Goal: Information Seeking & Learning: Learn about a topic

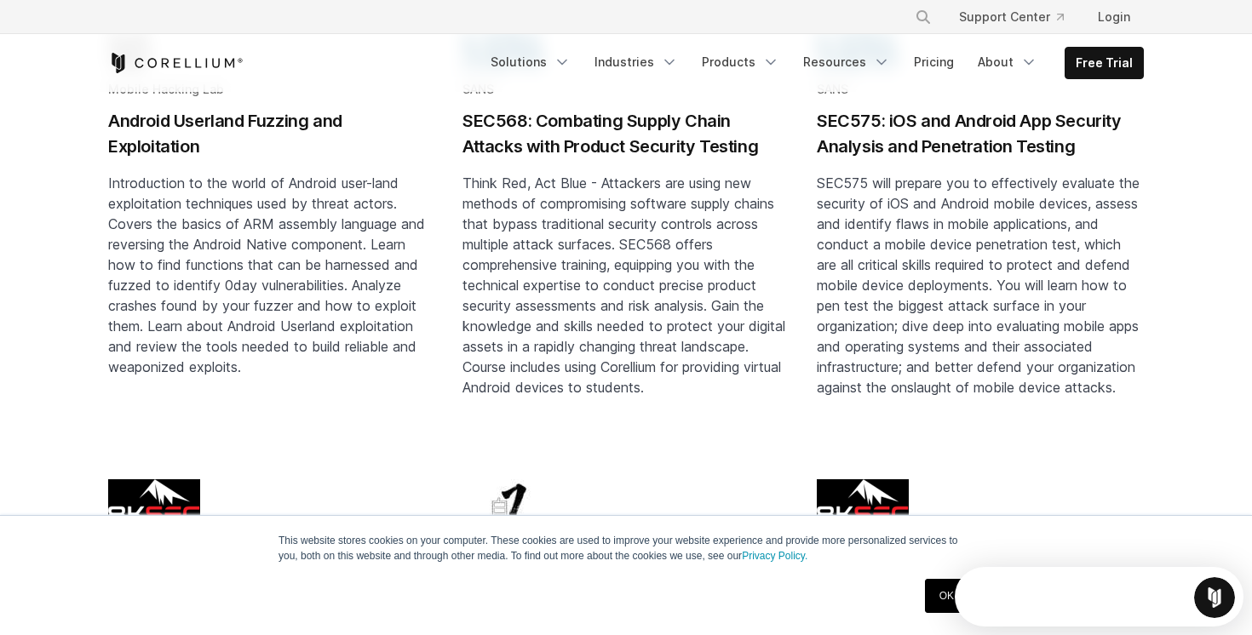
click at [154, 121] on h2 "Android Userland Fuzzing and Exploitation" at bounding box center [271, 133] width 327 height 51
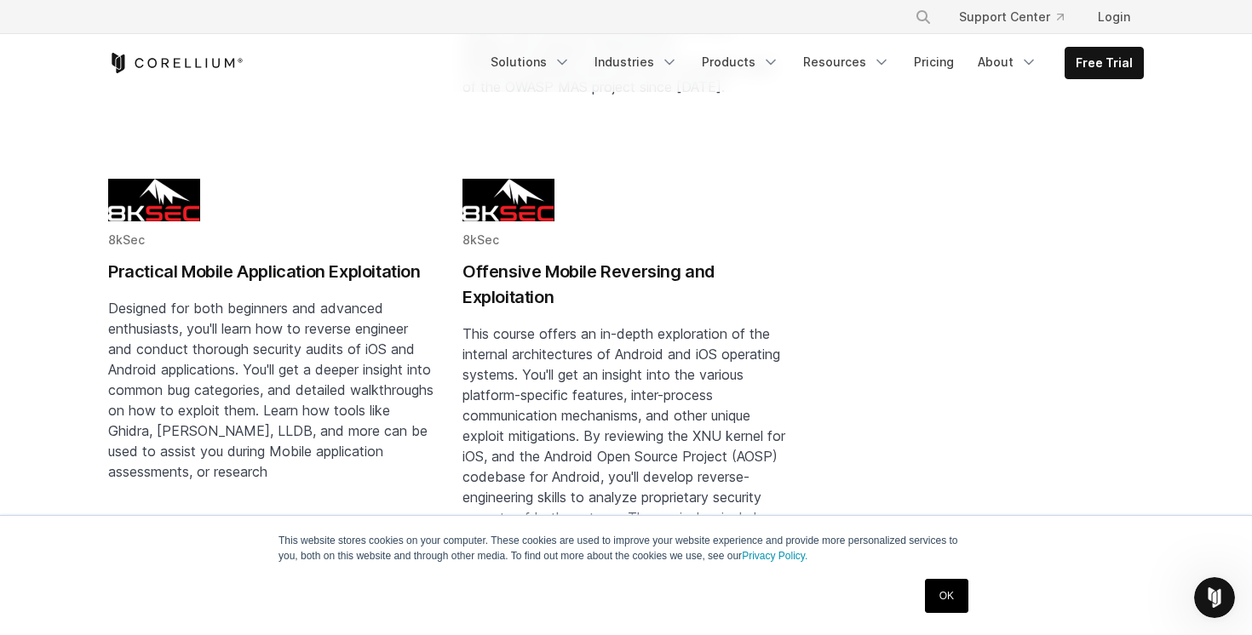
scroll to position [2060, 0]
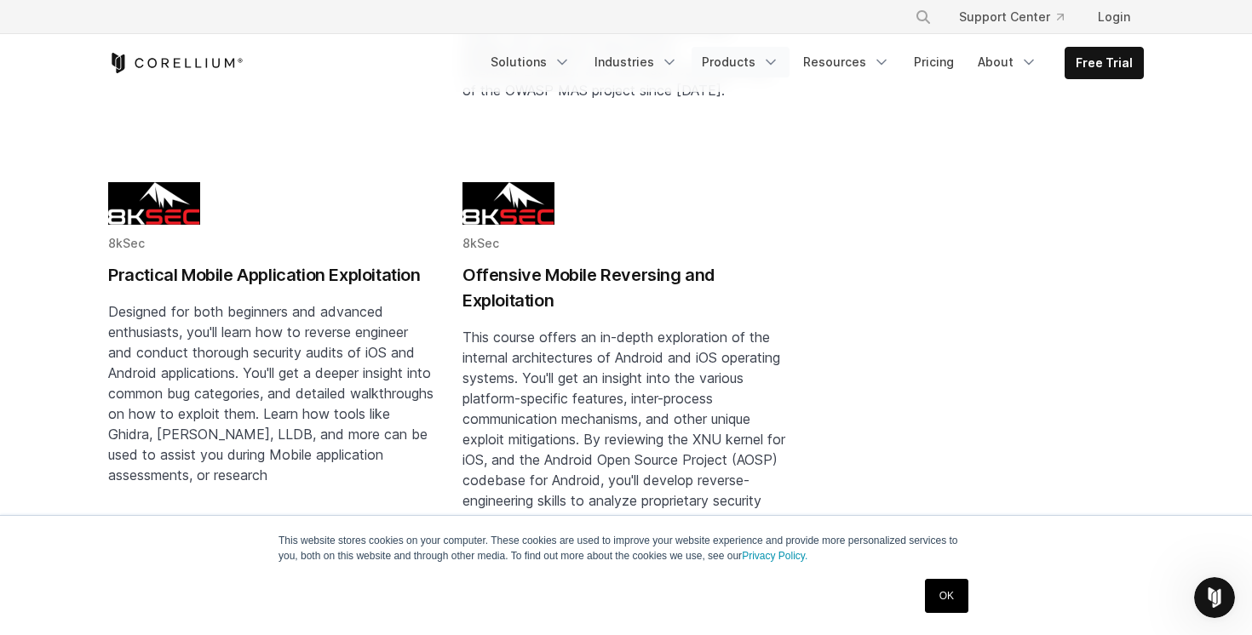
click at [750, 64] on link "Products" at bounding box center [741, 62] width 98 height 31
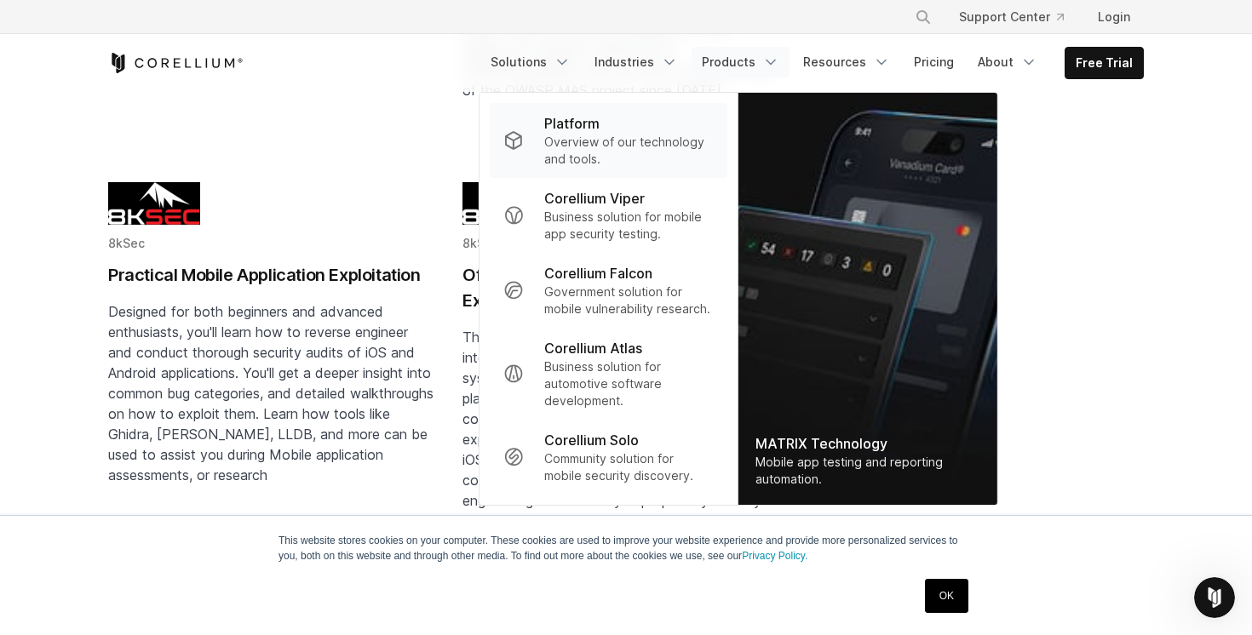
click at [597, 157] on p "Overview of our technology and tools." at bounding box center [629, 151] width 170 height 34
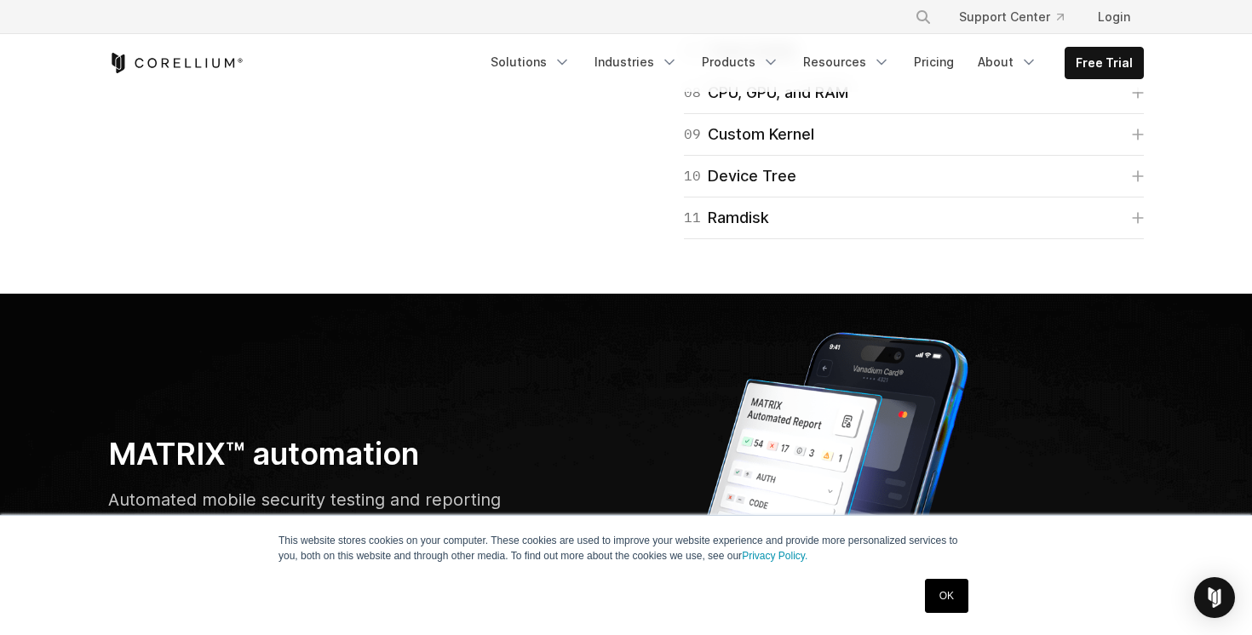
scroll to position [4588, 0]
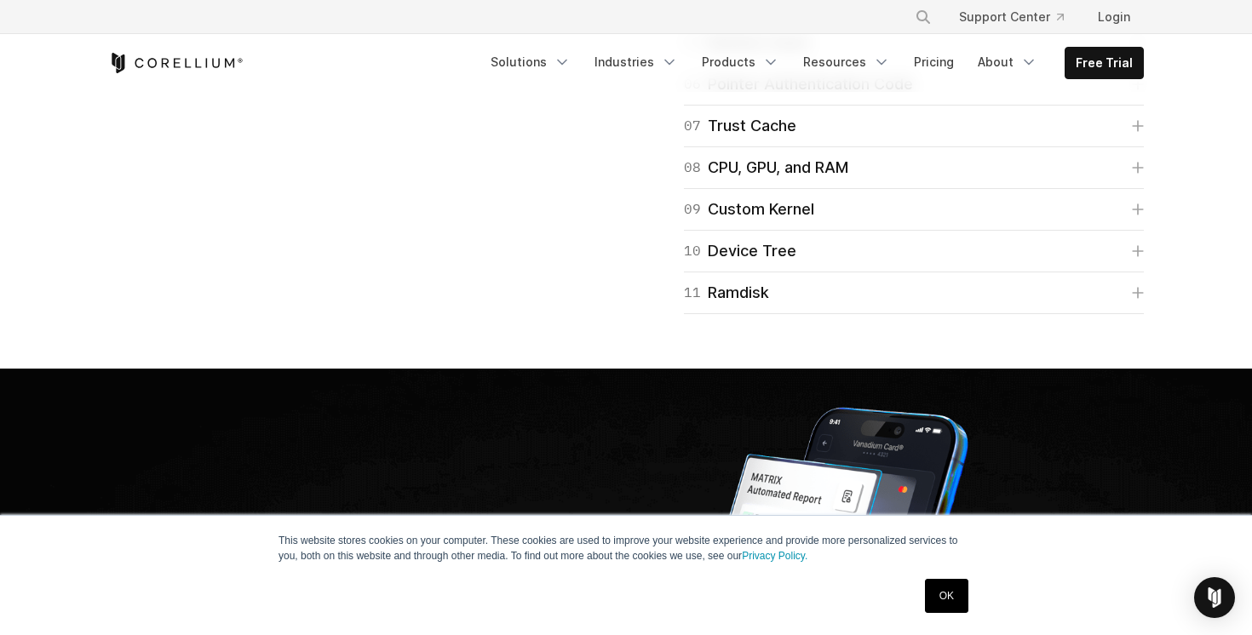
scroll to position [4633, 0]
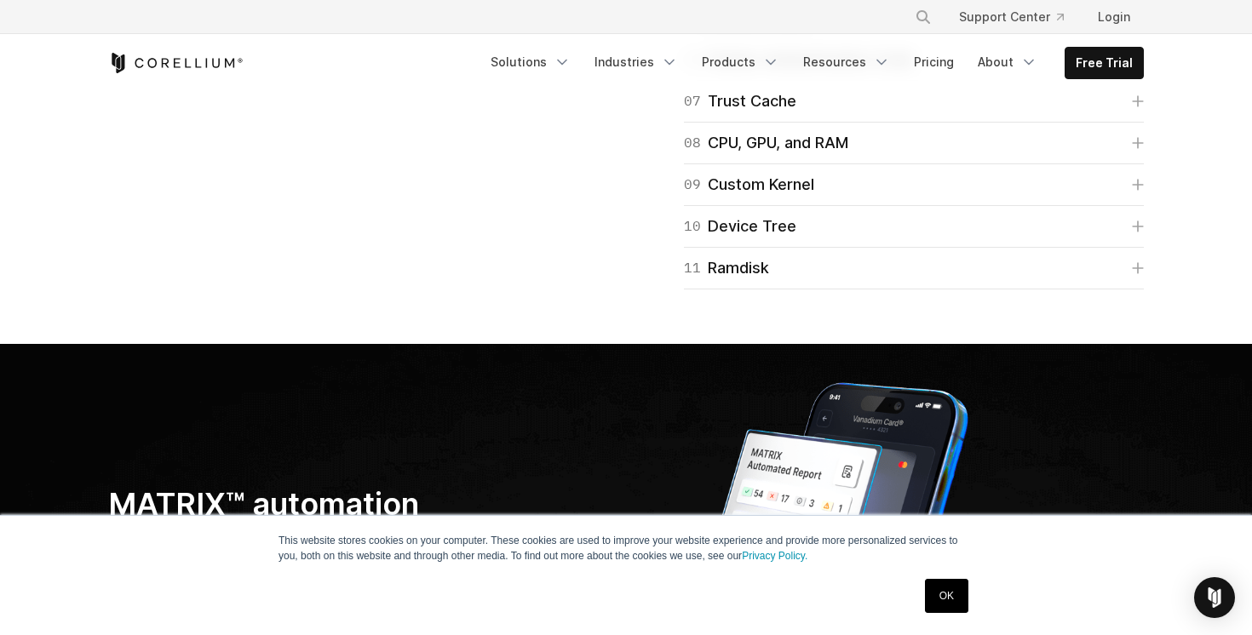
scroll to position [4744, 0]
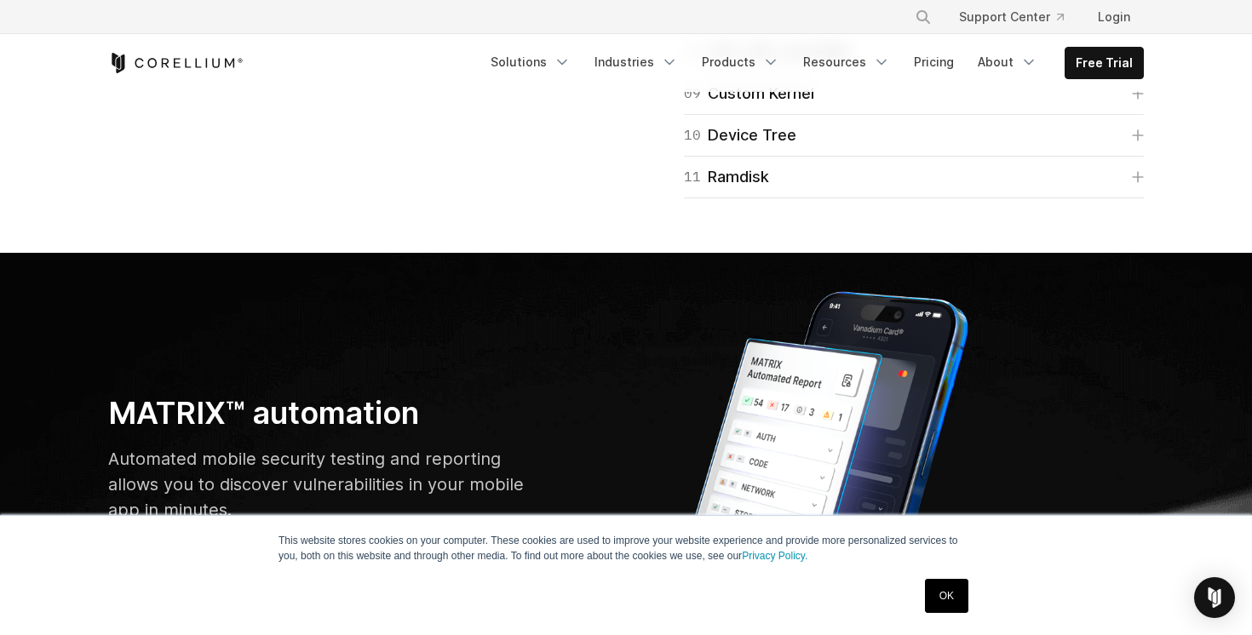
scroll to position [4899, 0]
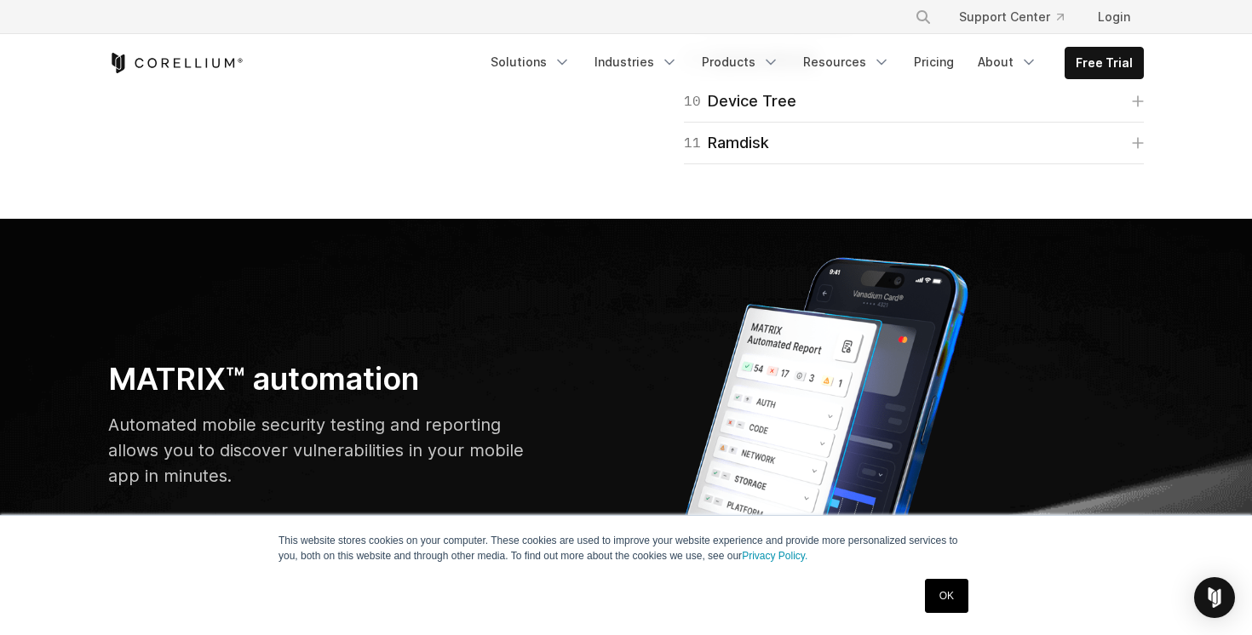
scroll to position [5041, 0]
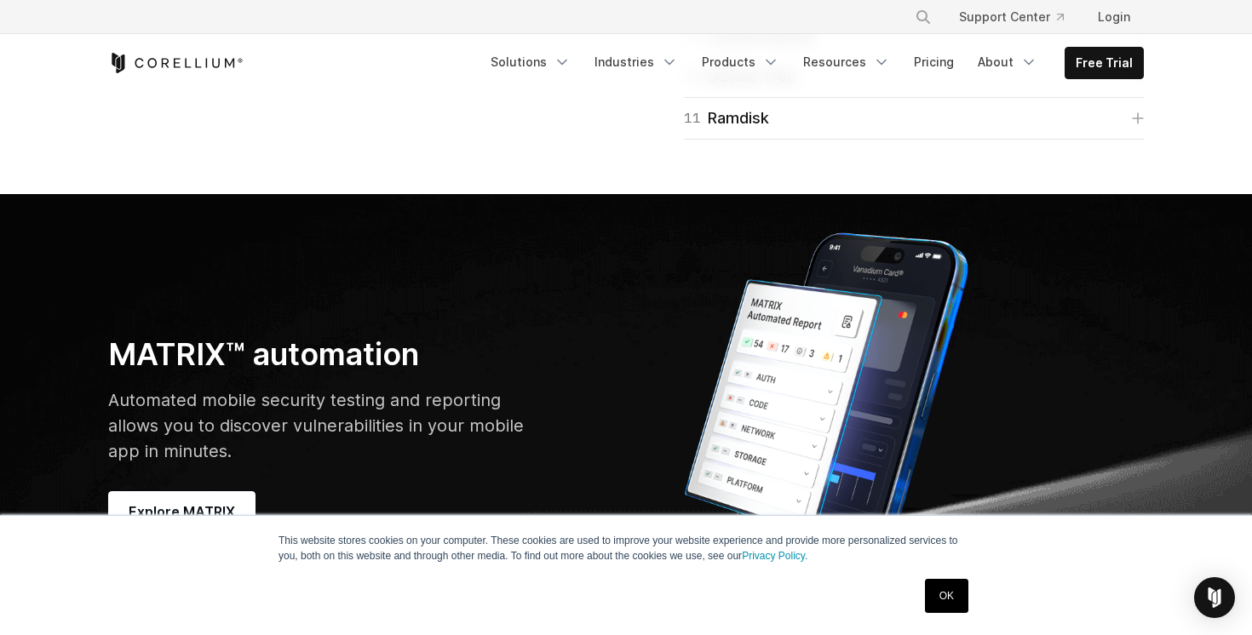
scroll to position [5152, 0]
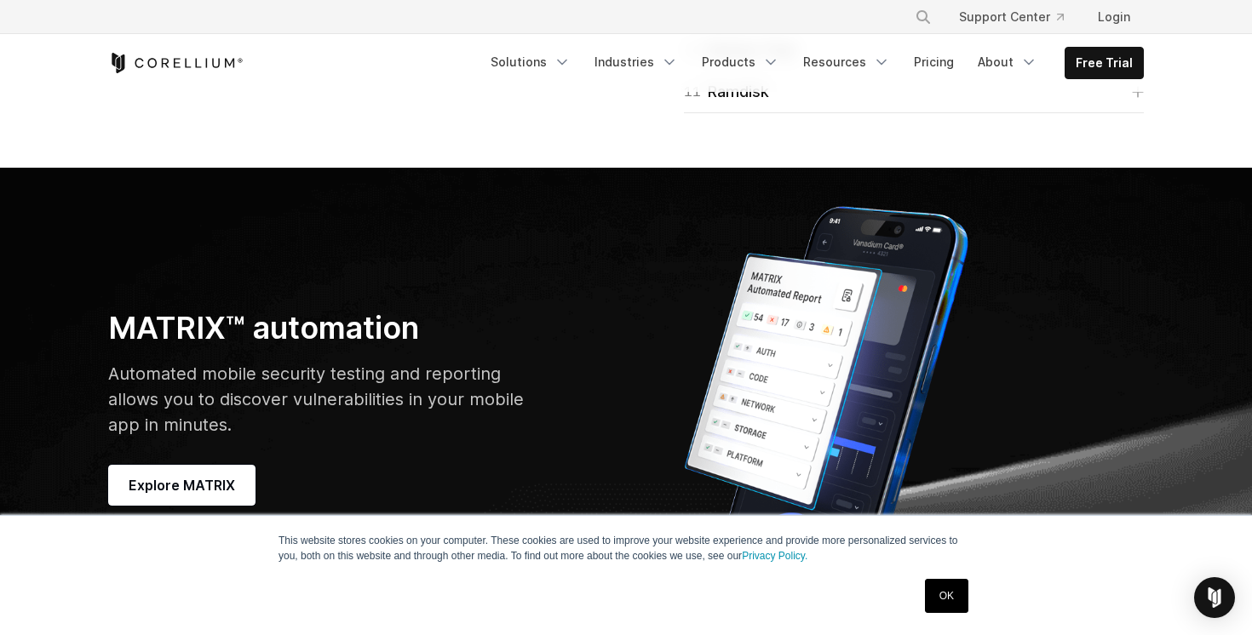
scroll to position [5273, 0]
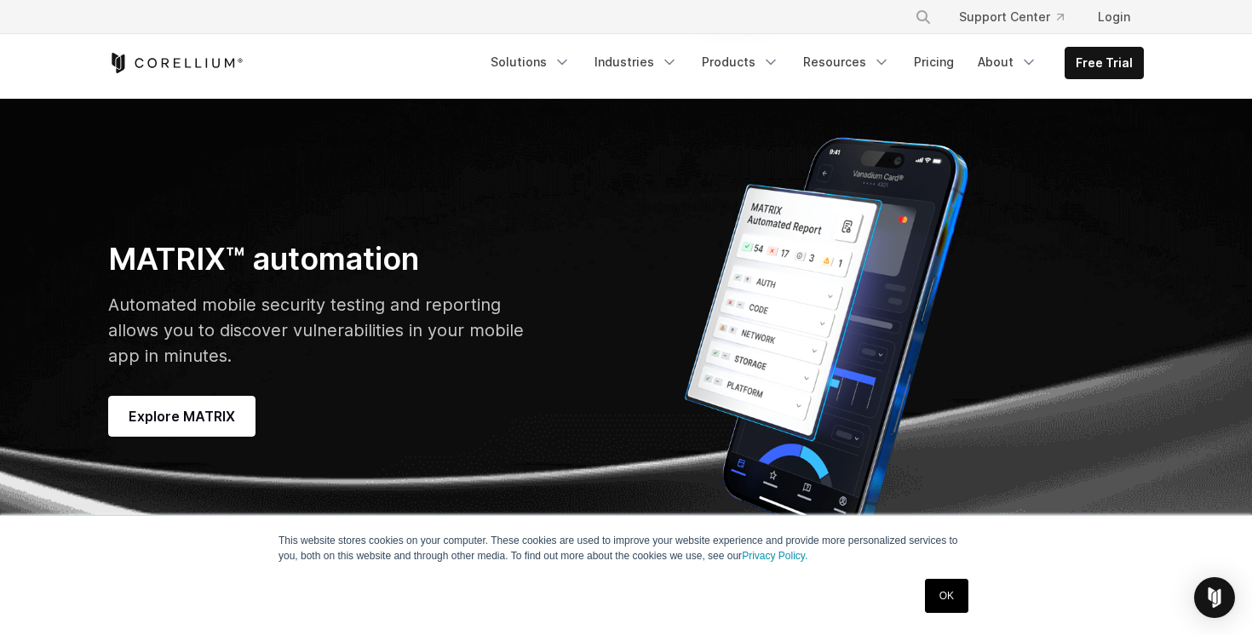
scroll to position [5438, 0]
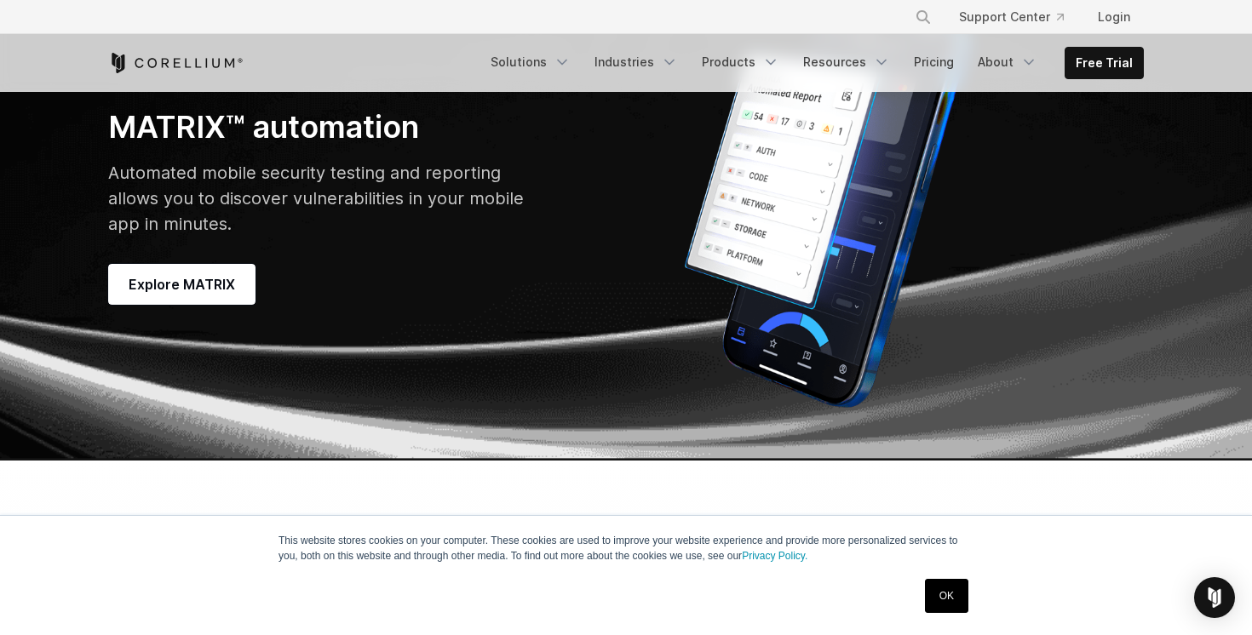
scroll to position [5684, 0]
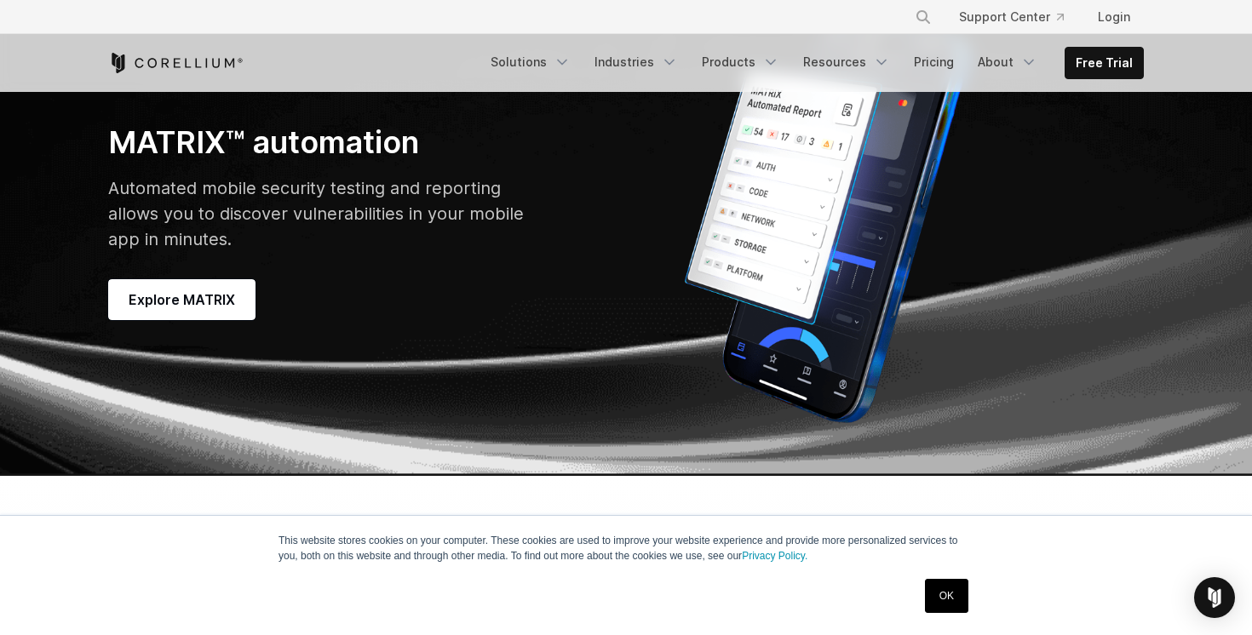
scroll to position [5807, 0]
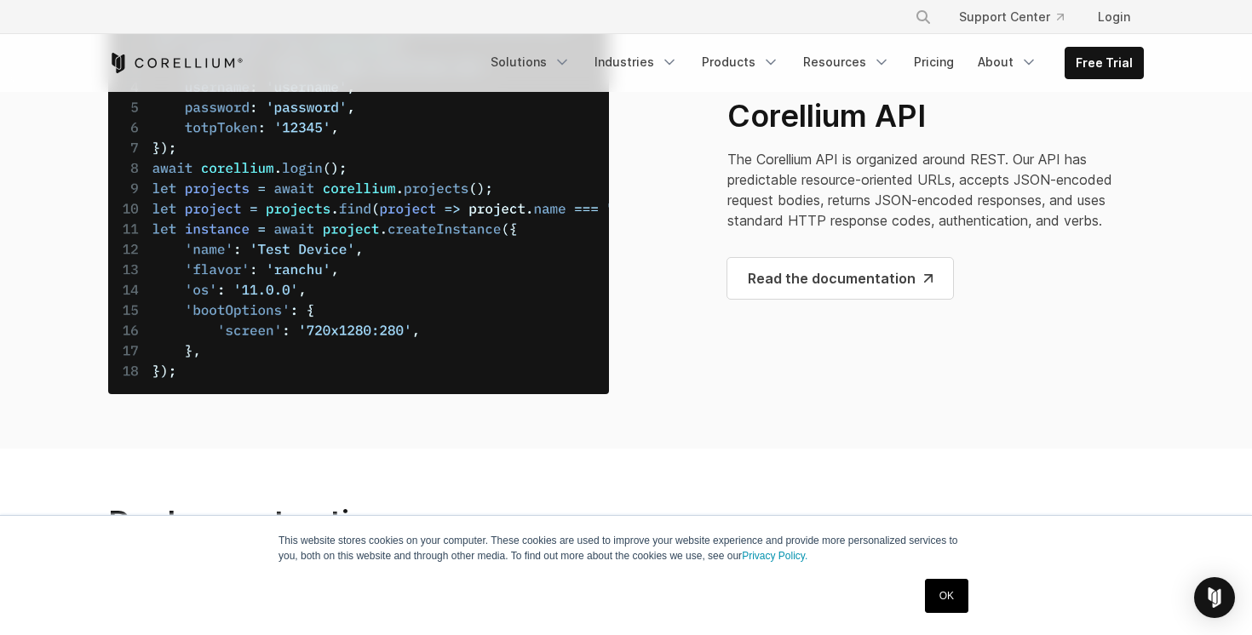
scroll to position [7606, 0]
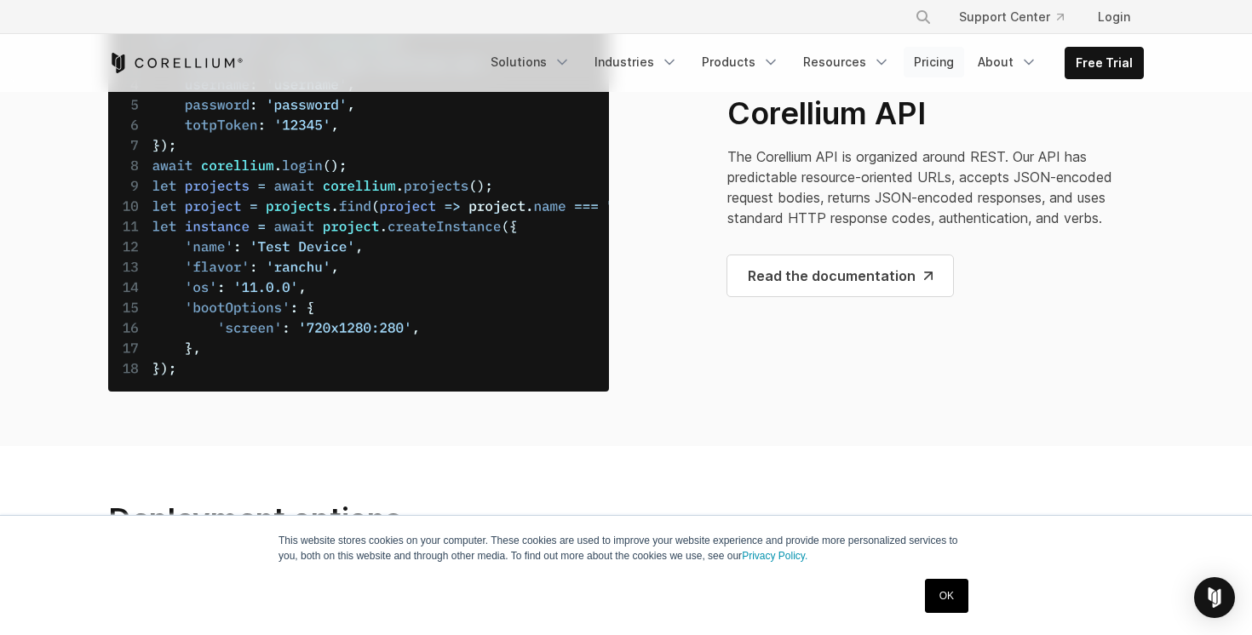
click at [938, 74] on link "Pricing" at bounding box center [934, 62] width 60 height 31
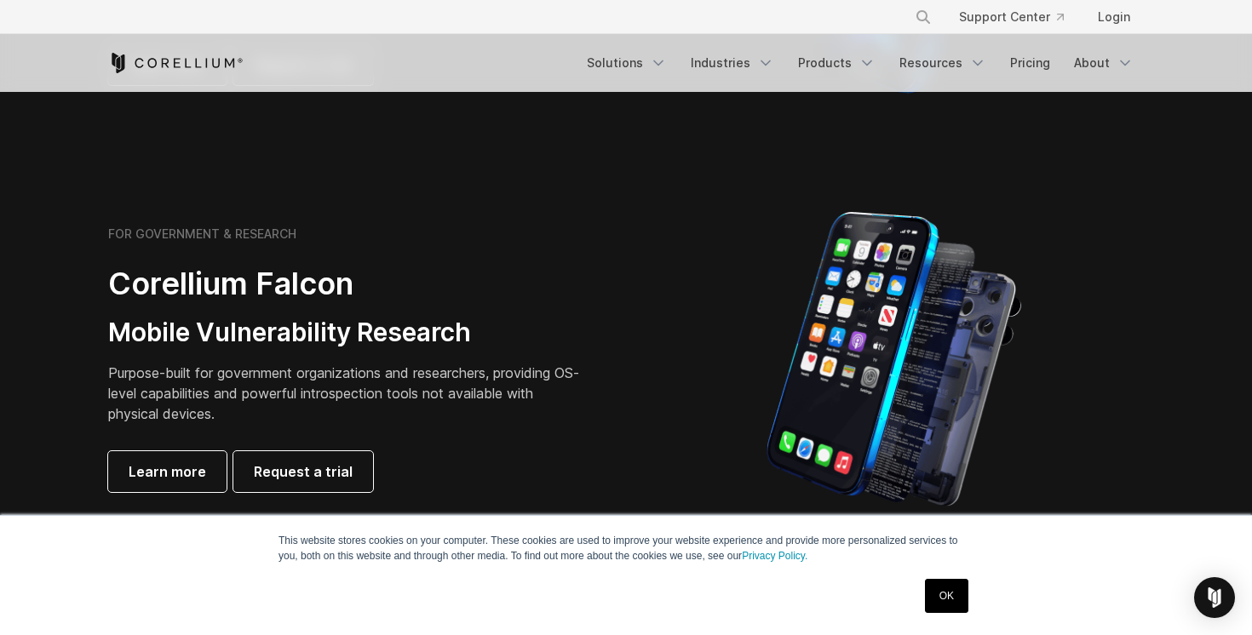
scroll to position [696, 0]
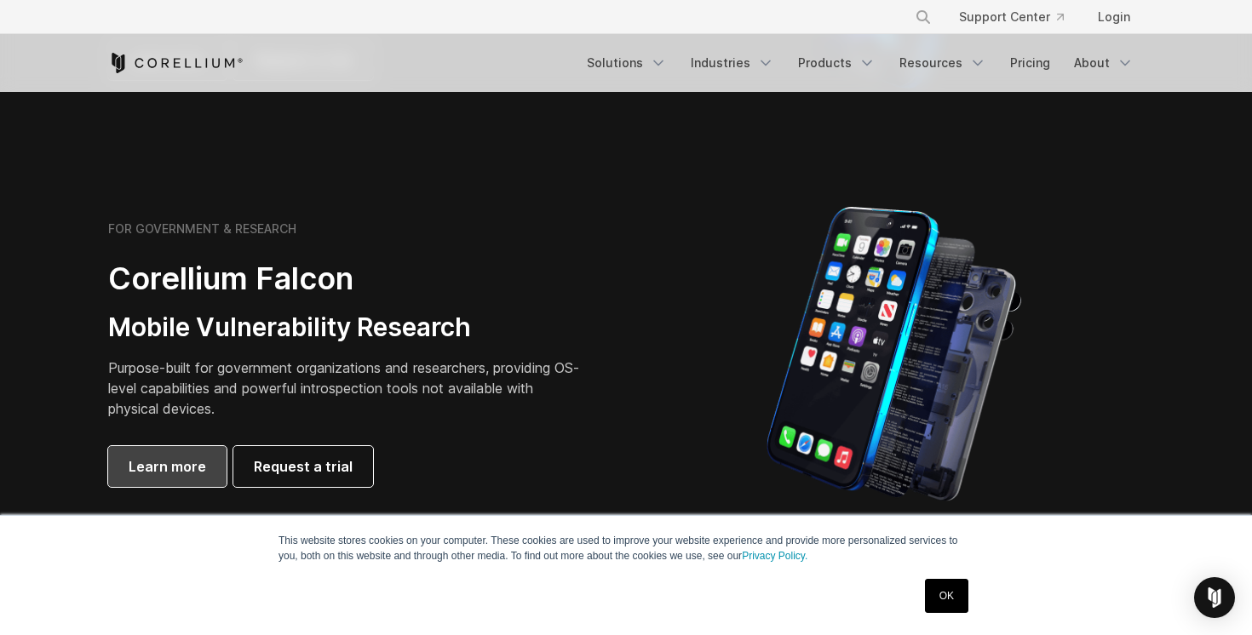
click at [144, 463] on span "Learn more" at bounding box center [168, 467] width 78 height 20
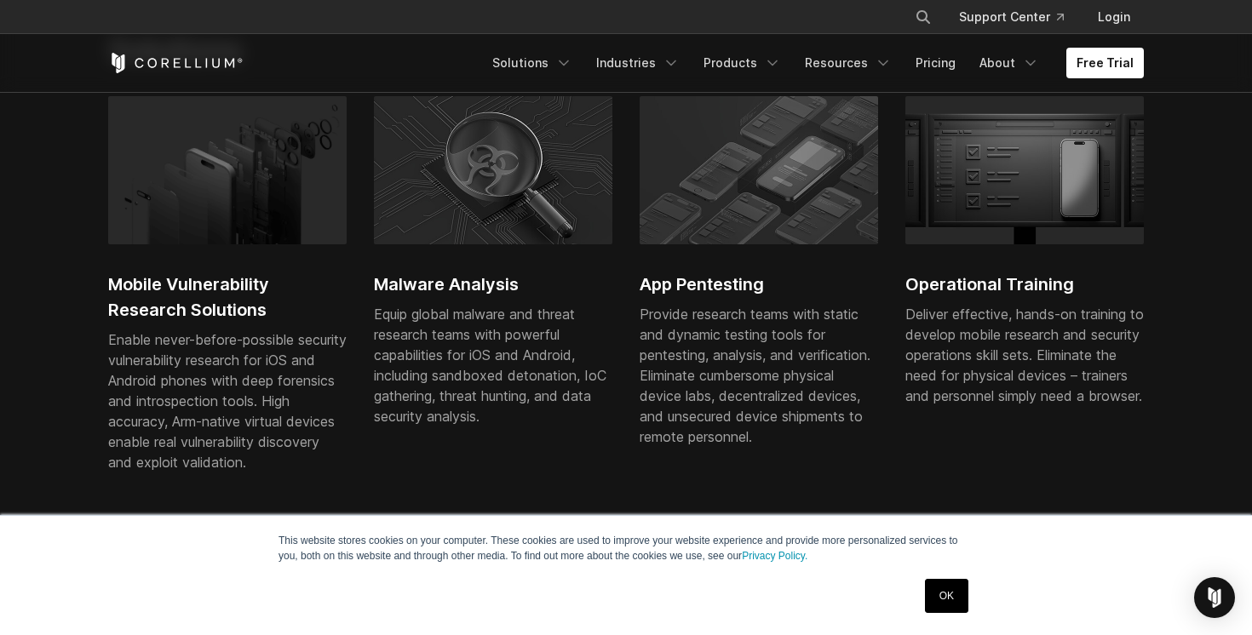
scroll to position [1170, 0]
